Goal: Task Accomplishment & Management: Manage account settings

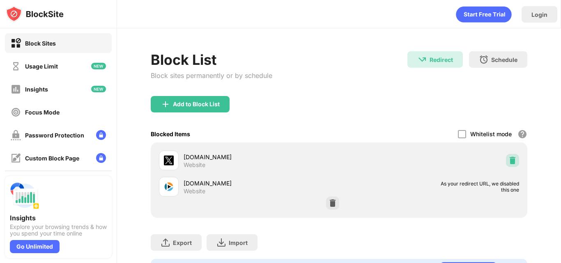
click at [509, 159] on img at bounding box center [513, 161] width 8 height 8
